Goal: Navigation & Orientation: Go to known website

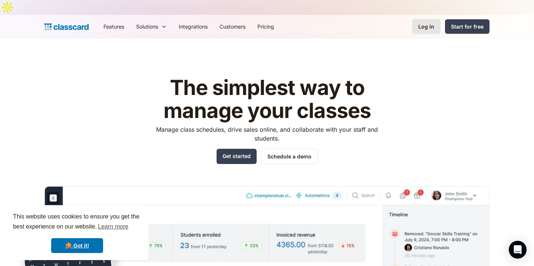
click at [427, 19] on link "Log in" at bounding box center [426, 26] width 29 height 15
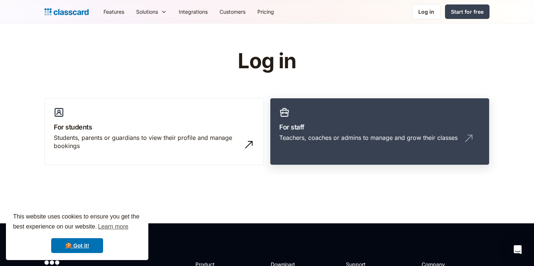
click at [346, 151] on link "For staff Teachers, coaches or admins to manage and grow their classes" at bounding box center [379, 131] width 219 height 67
